Goal: Transaction & Acquisition: Purchase product/service

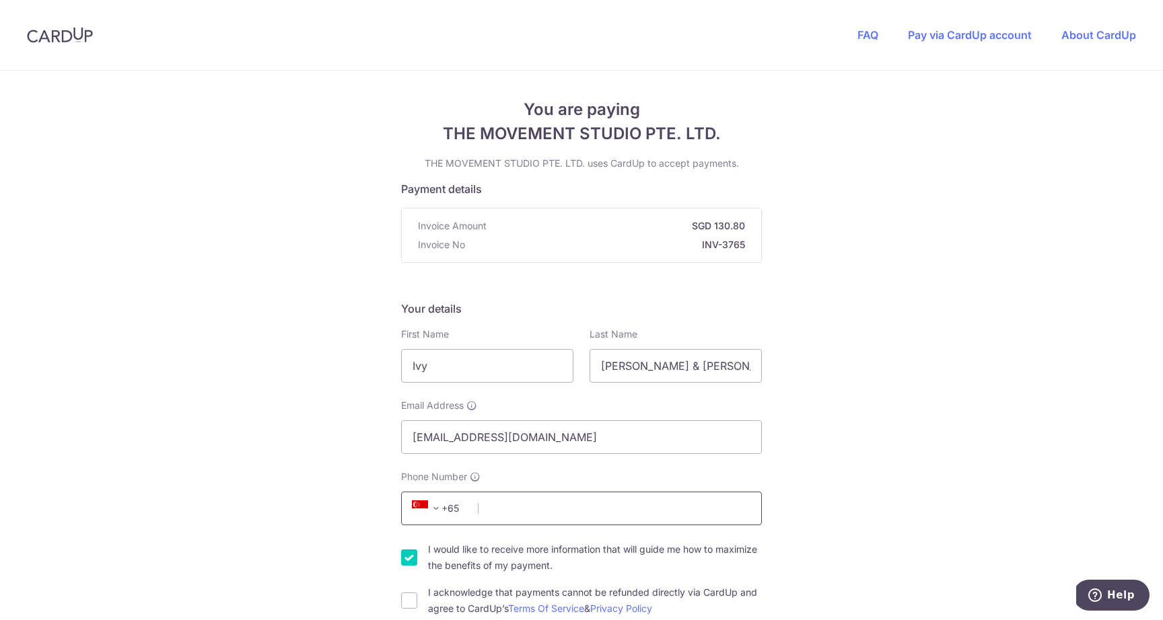
click at [536, 516] on input "Phone Number" at bounding box center [581, 509] width 361 height 34
type input "96203762"
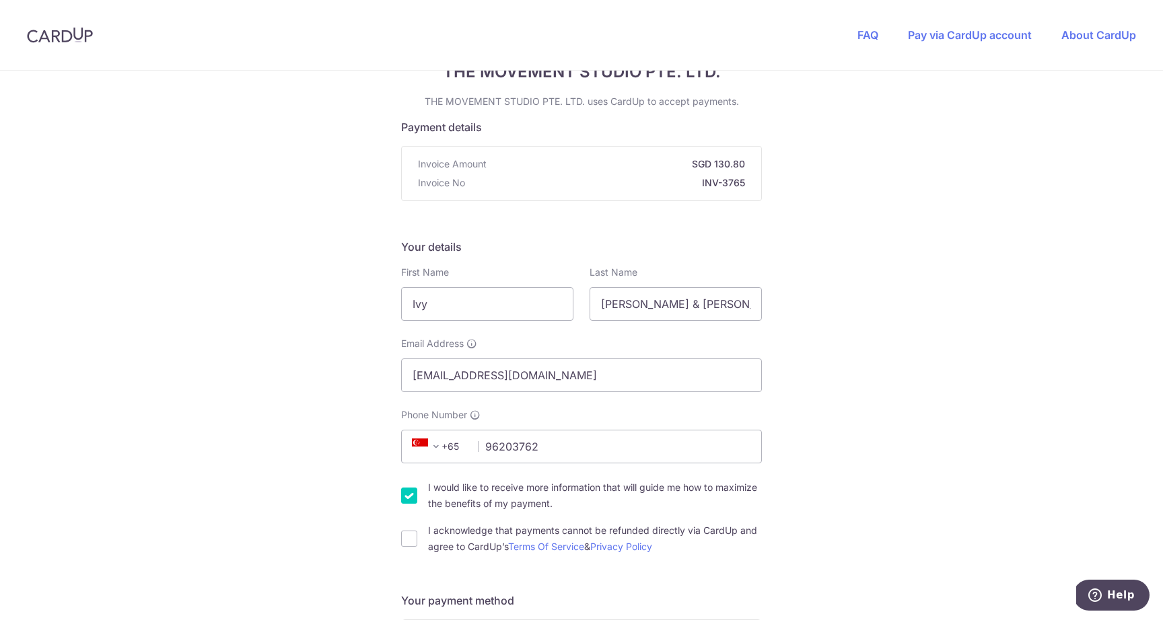
scroll to position [79, 0]
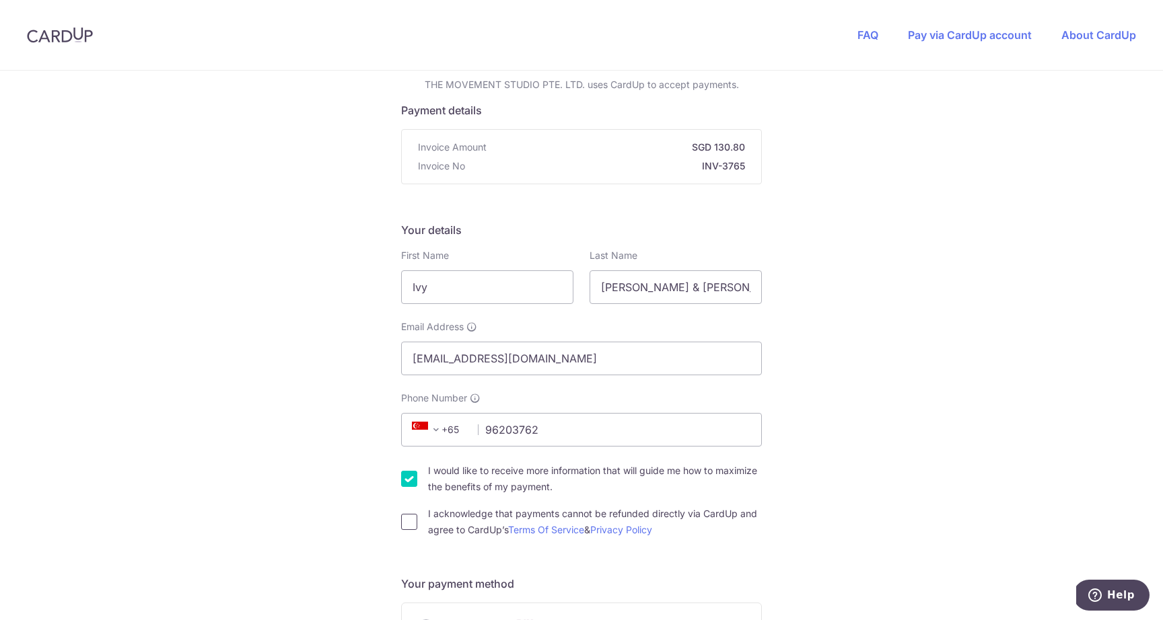
click at [401, 522] on input "I acknowledge that payments cannot be refunded directly via CardUp and agree to…" at bounding box center [409, 522] width 16 height 16
checkbox input "true"
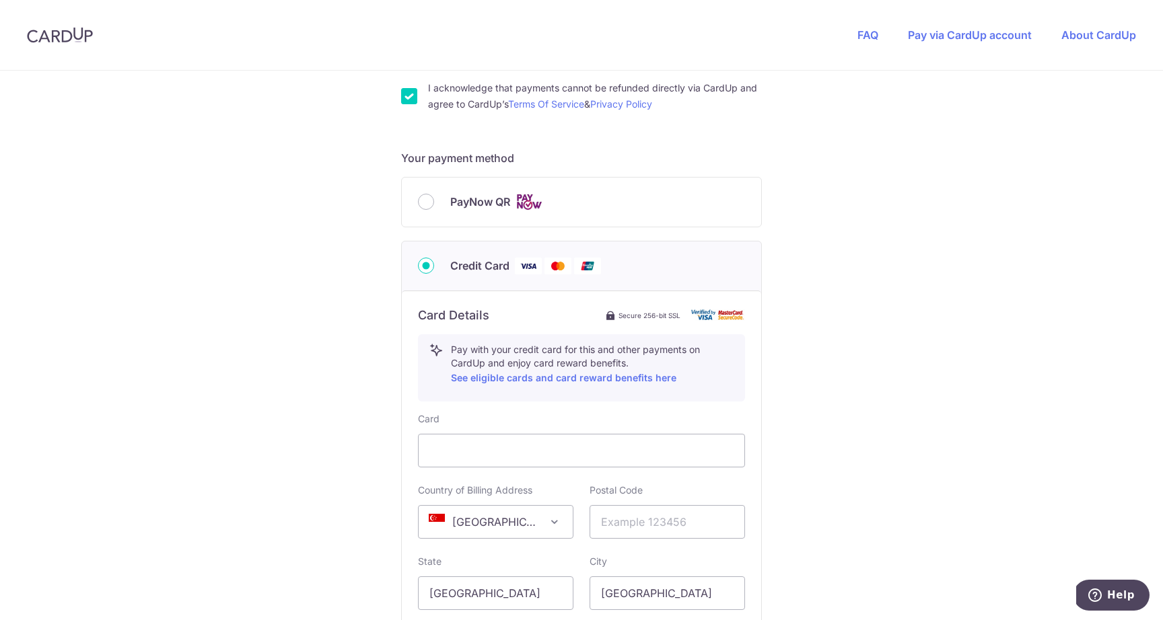
scroll to position [562, 0]
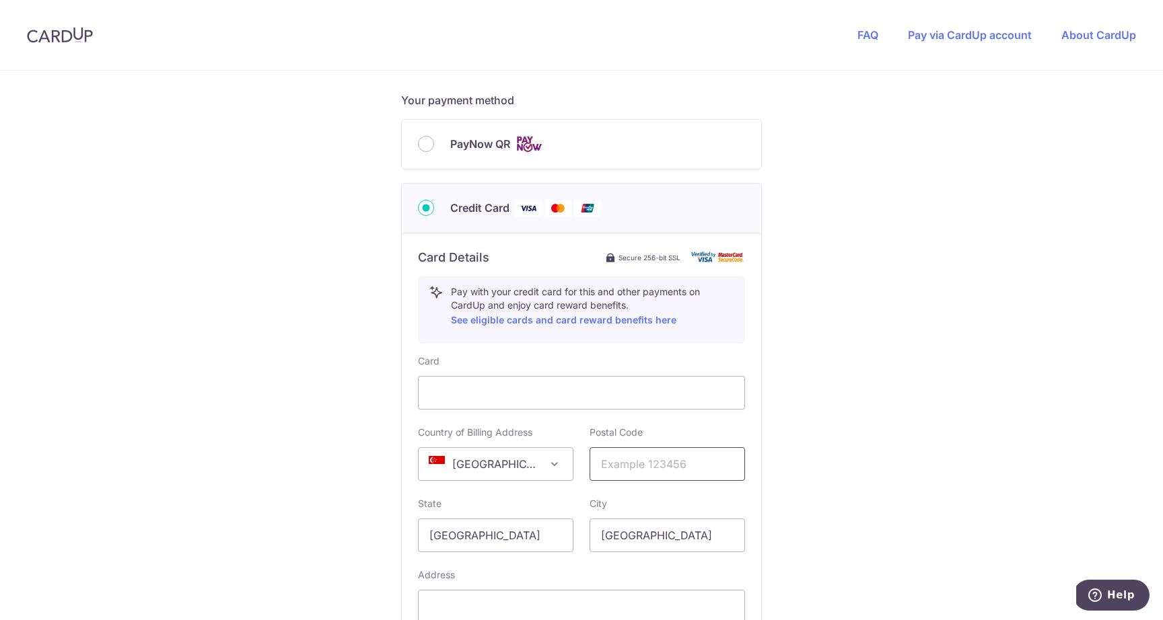
click at [640, 472] on input "text" at bounding box center [666, 464] width 155 height 34
click at [639, 465] on input "text" at bounding box center [666, 464] width 155 height 34
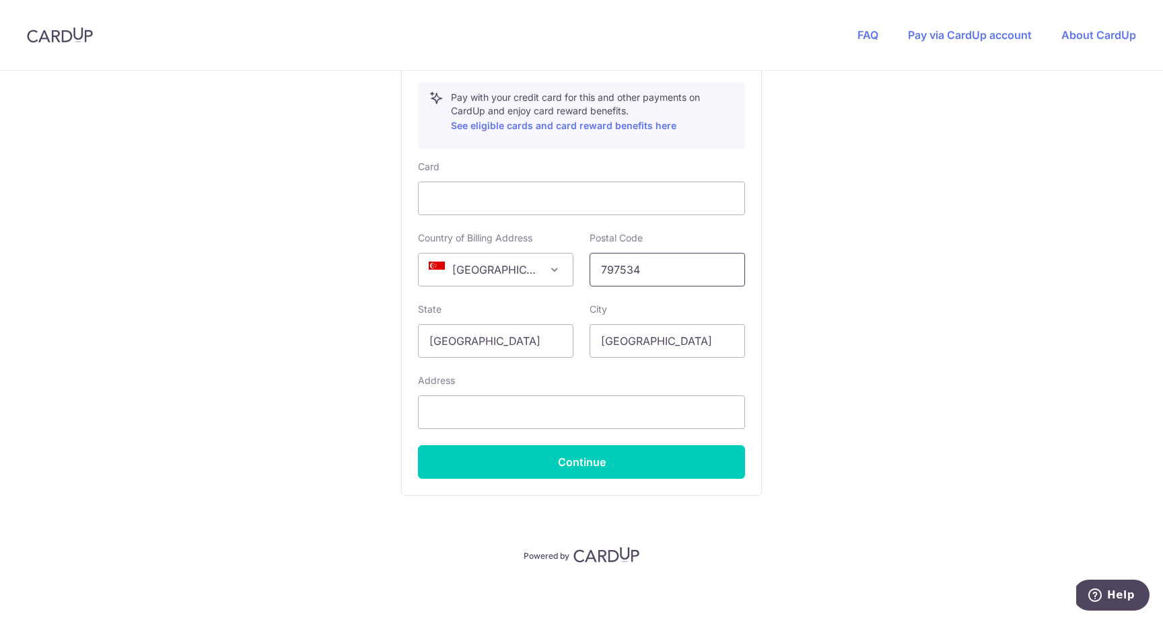
scroll to position [763, 0]
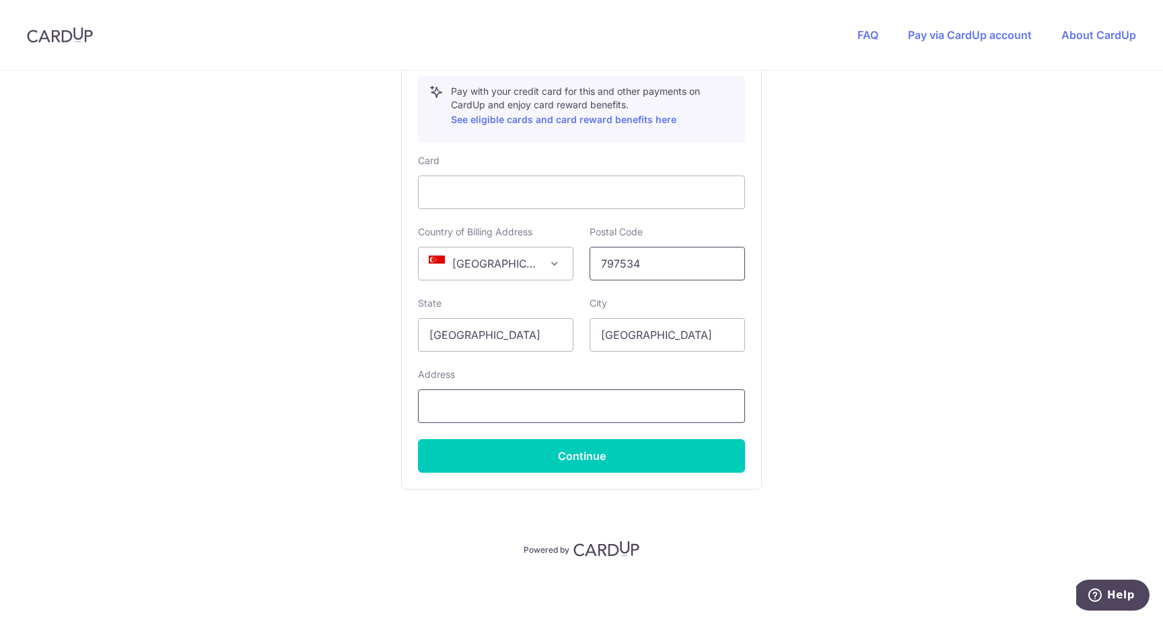
type input "797534"
click at [487, 416] on input "text" at bounding box center [581, 407] width 327 height 34
type input "38 Fernvale Link"
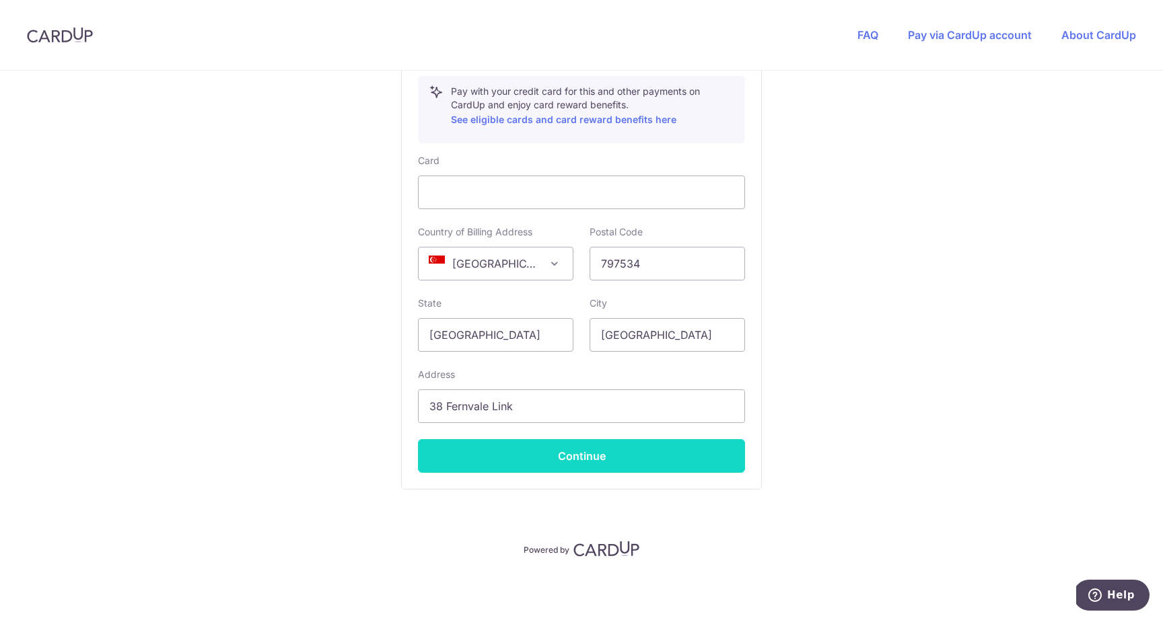
click at [605, 443] on button "Continue" at bounding box center [581, 456] width 327 height 34
type input "**** 1716"
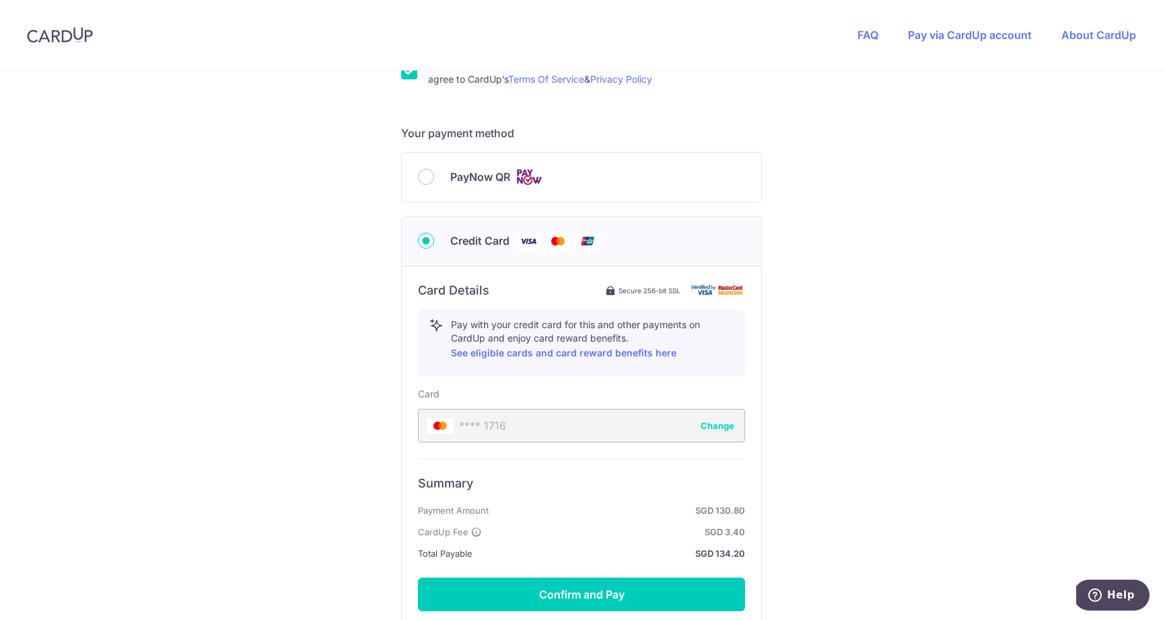
scroll to position [552, 0]
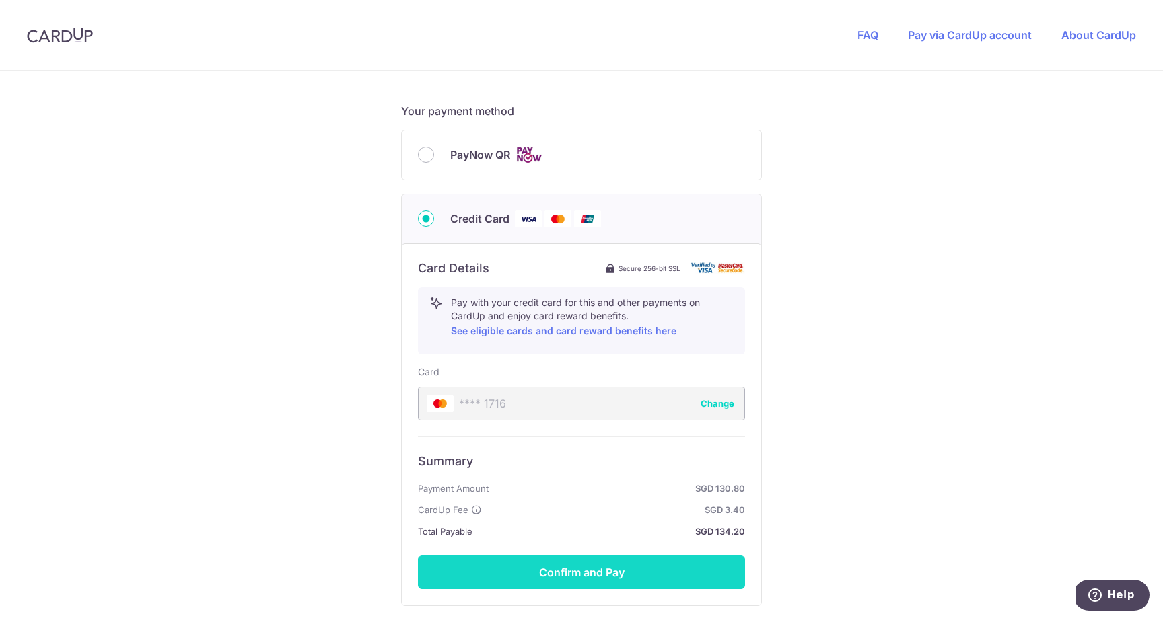
click at [586, 582] on button "Confirm and Pay" at bounding box center [581, 573] width 327 height 34
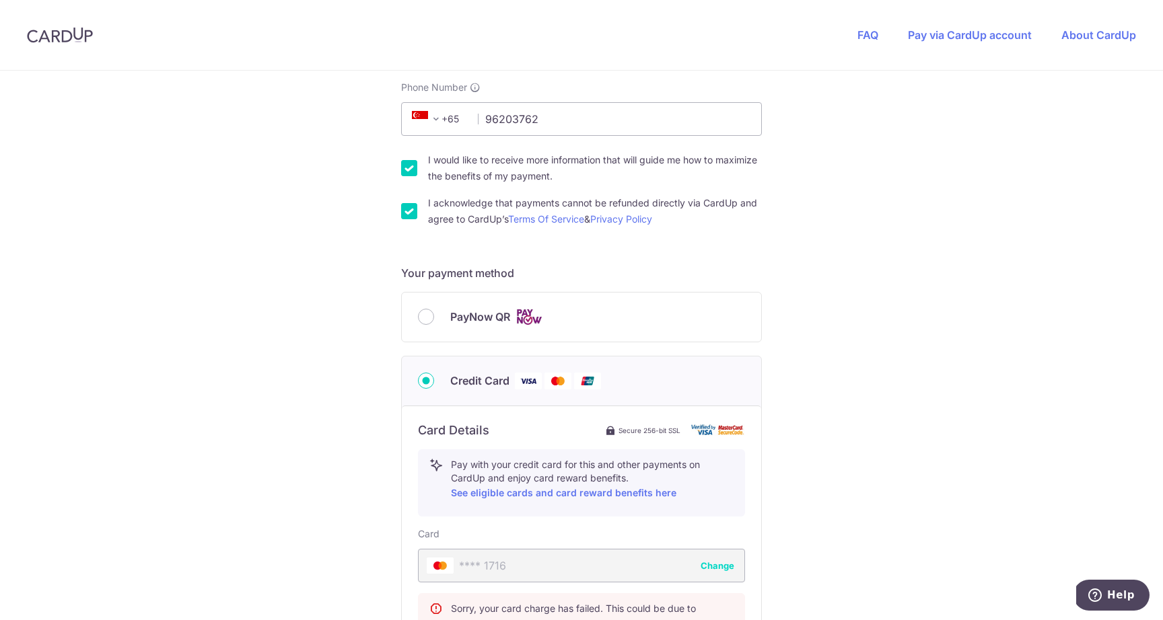
scroll to position [284, 0]
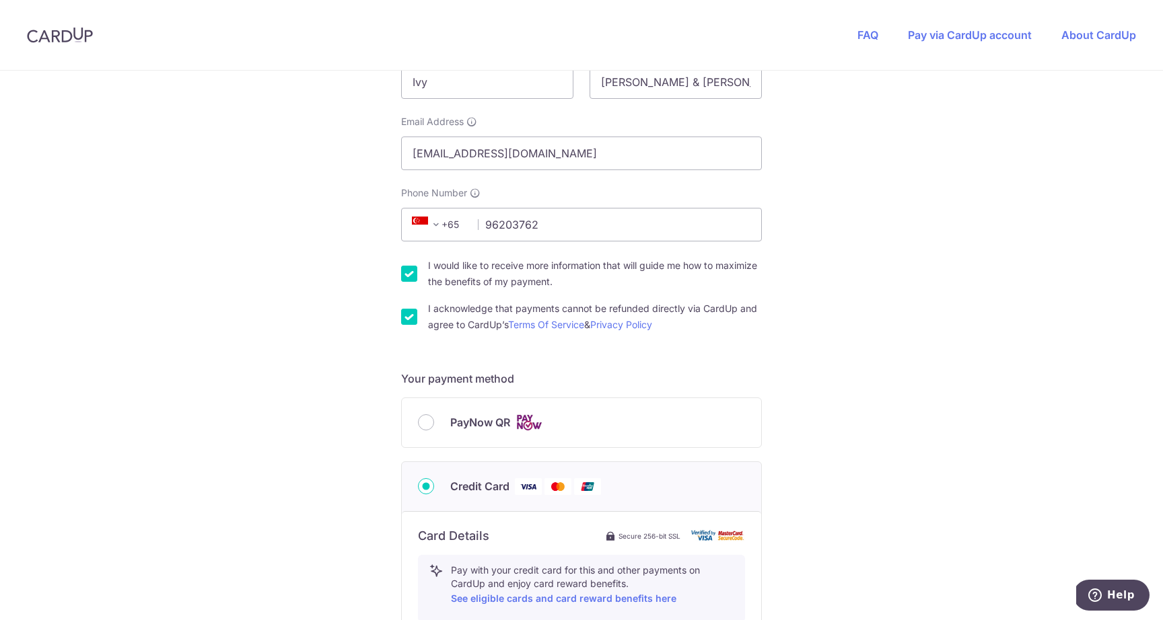
click at [410, 428] on div "PayNow QR" at bounding box center [581, 422] width 359 height 49
click at [419, 424] on input "PayNow QR" at bounding box center [426, 422] width 16 height 16
radio input "true"
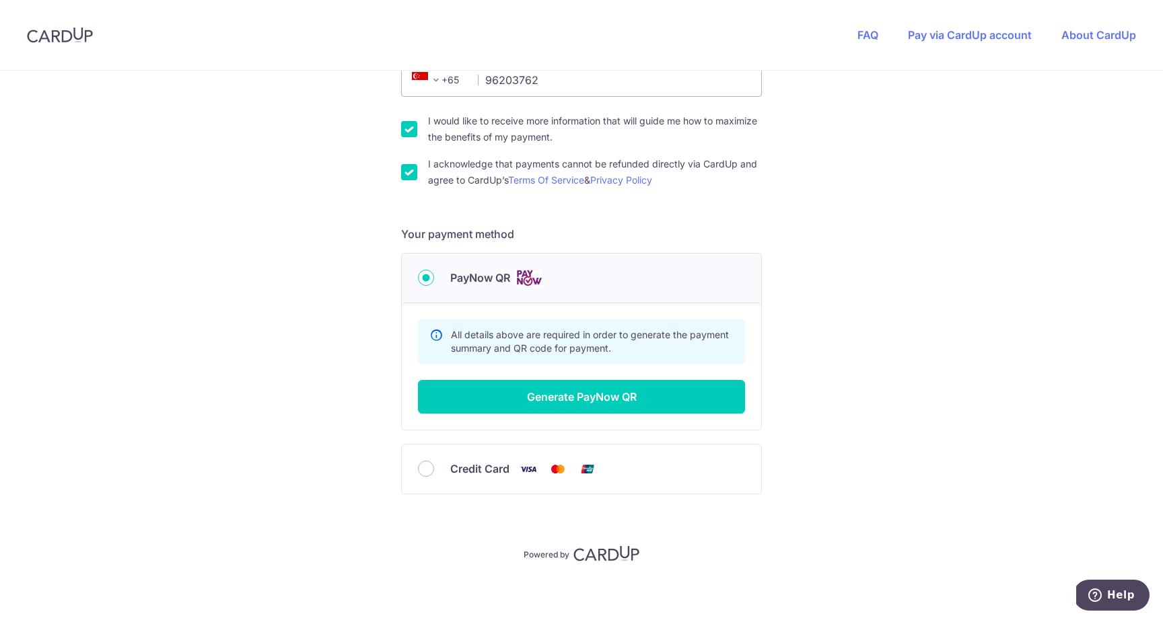
scroll to position [433, 0]
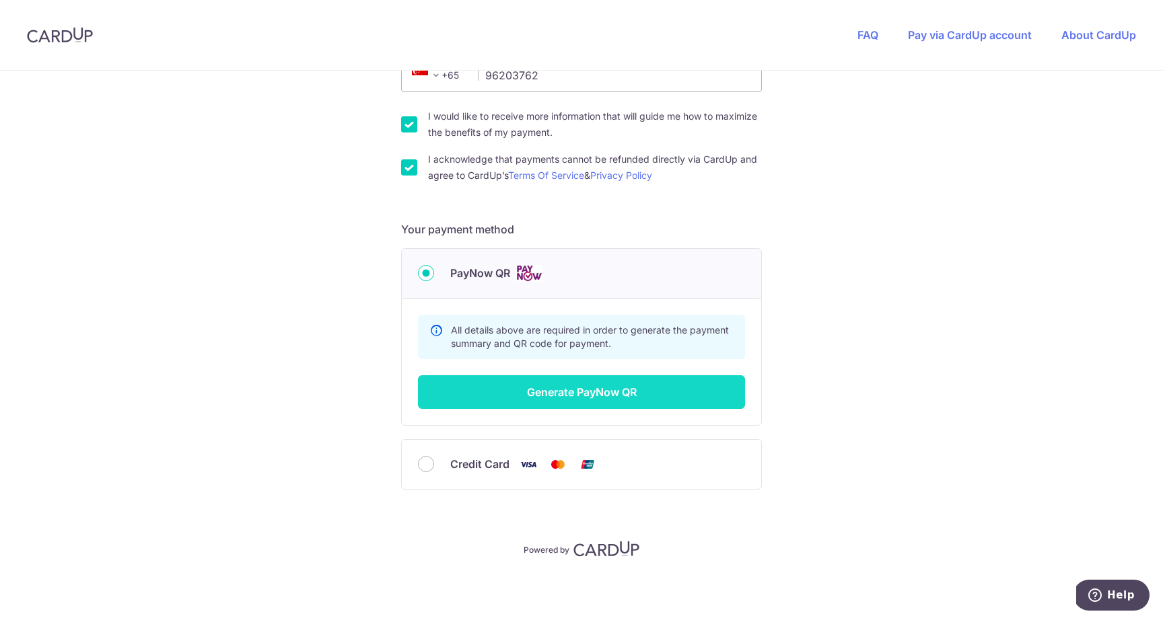
click at [562, 390] on button "Generate PayNow QR" at bounding box center [581, 392] width 327 height 34
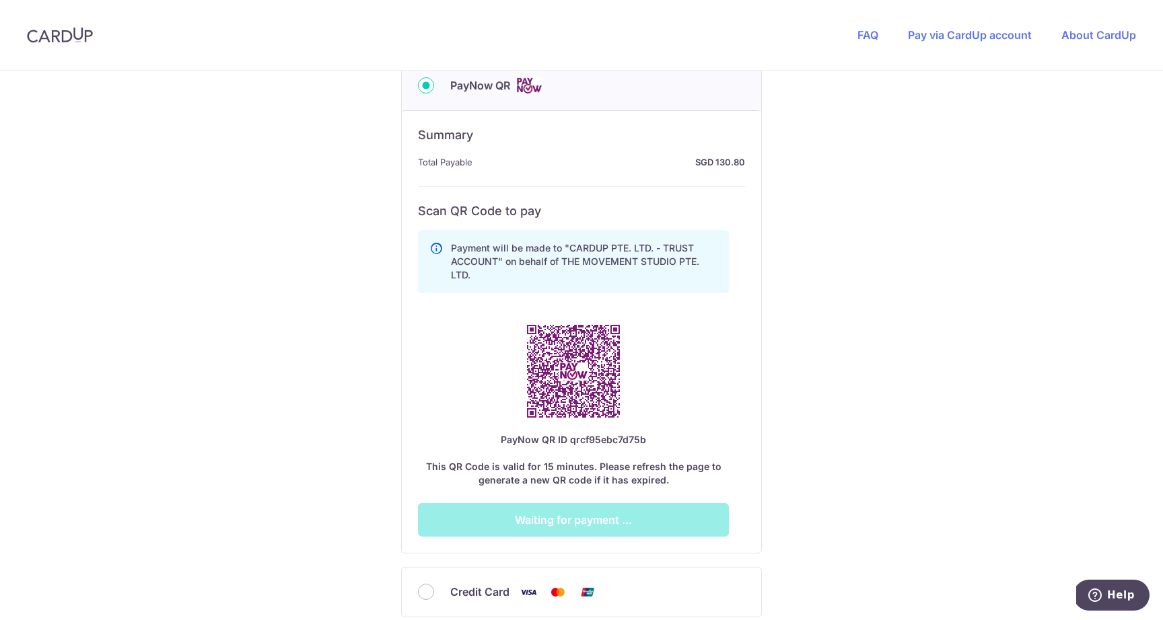
scroll to position [749, 0]
